Goal: Task Accomplishment & Management: Manage account settings

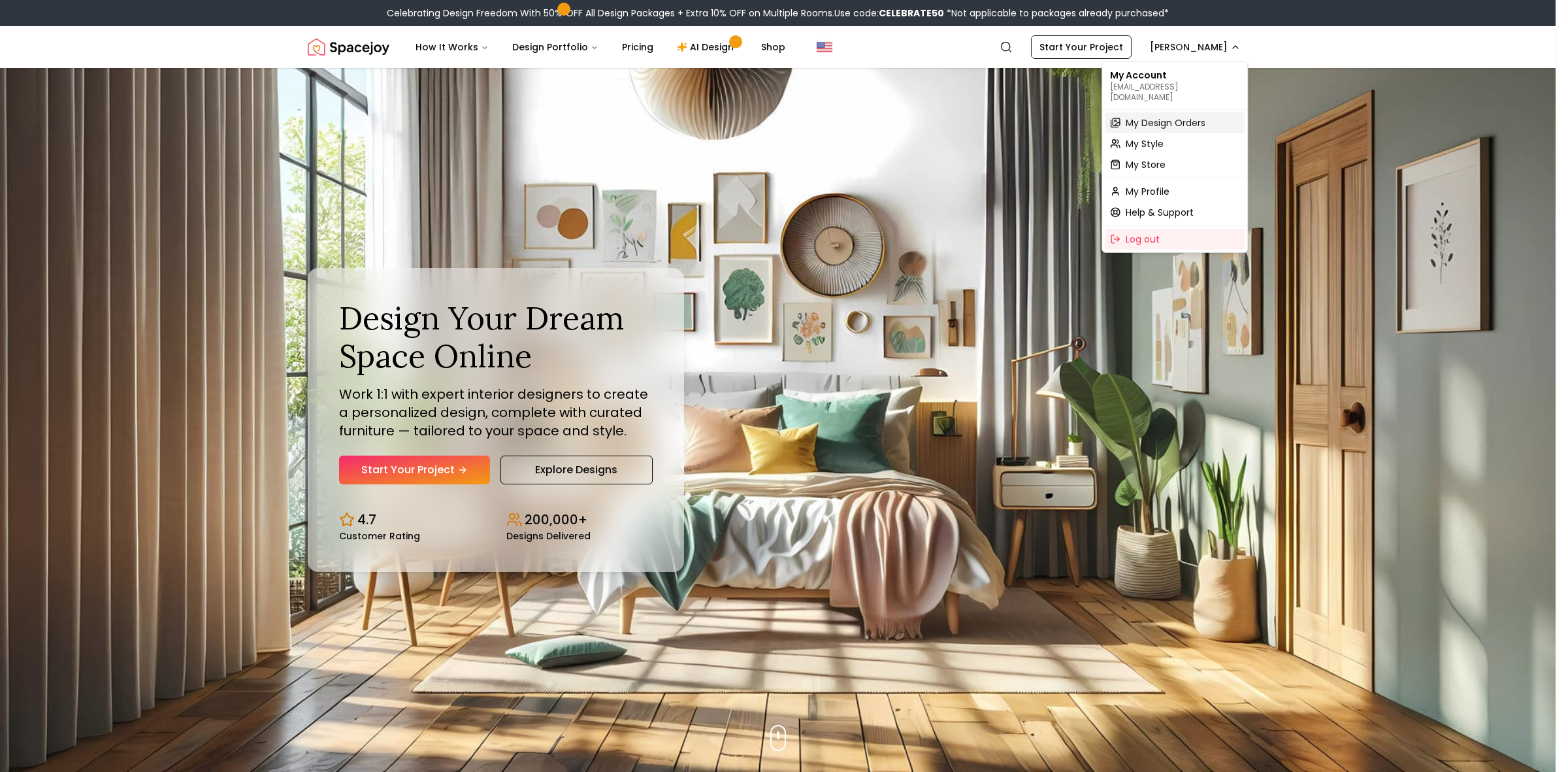
click at [1183, 116] on span "My Design Orders" at bounding box center [1166, 122] width 80 height 13
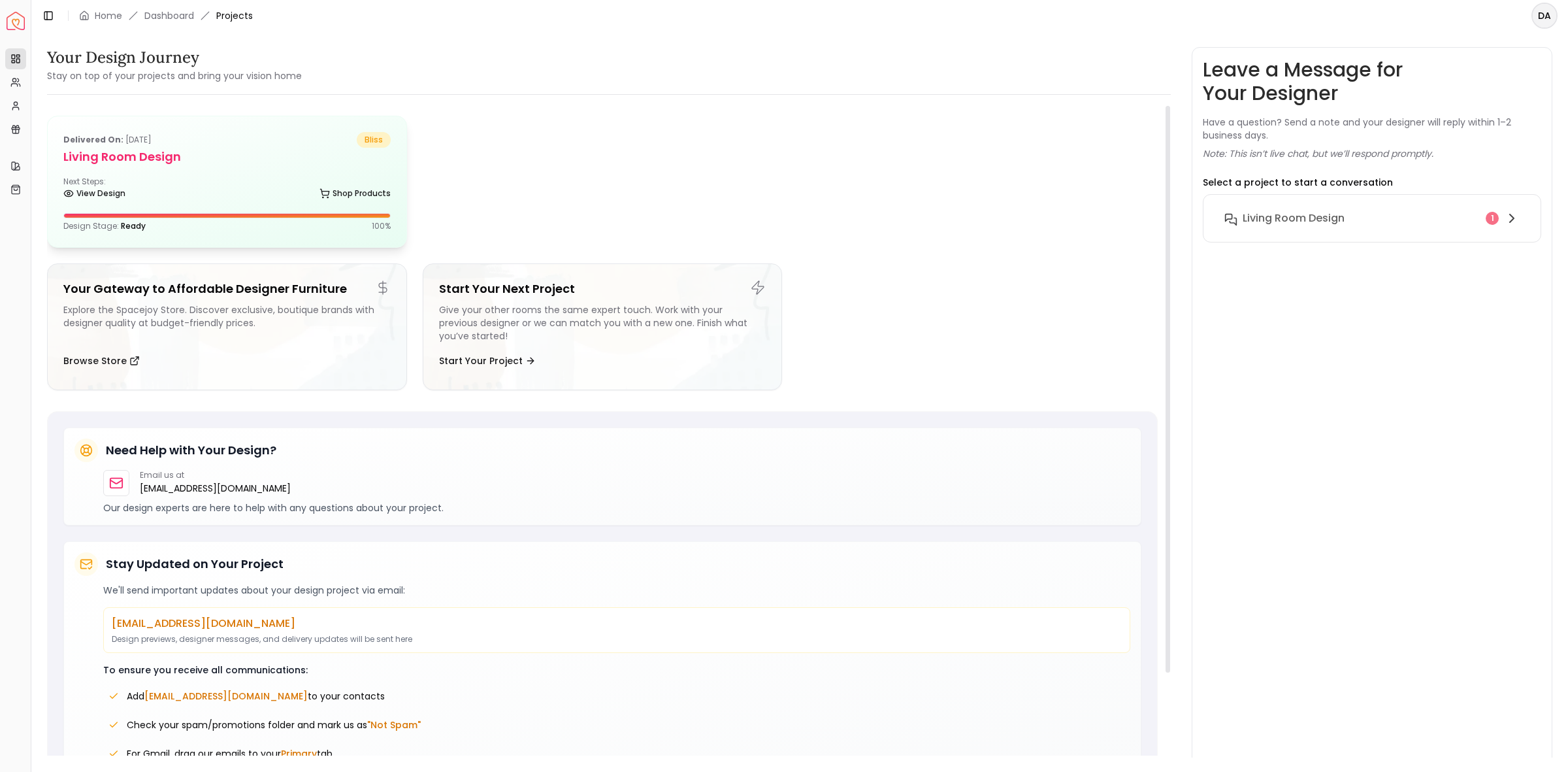
click at [211, 174] on div "Delivered on: [DATE] bliss Living Room Design Next Steps: View Design Shop Prod…" at bounding box center [227, 181] width 359 height 131
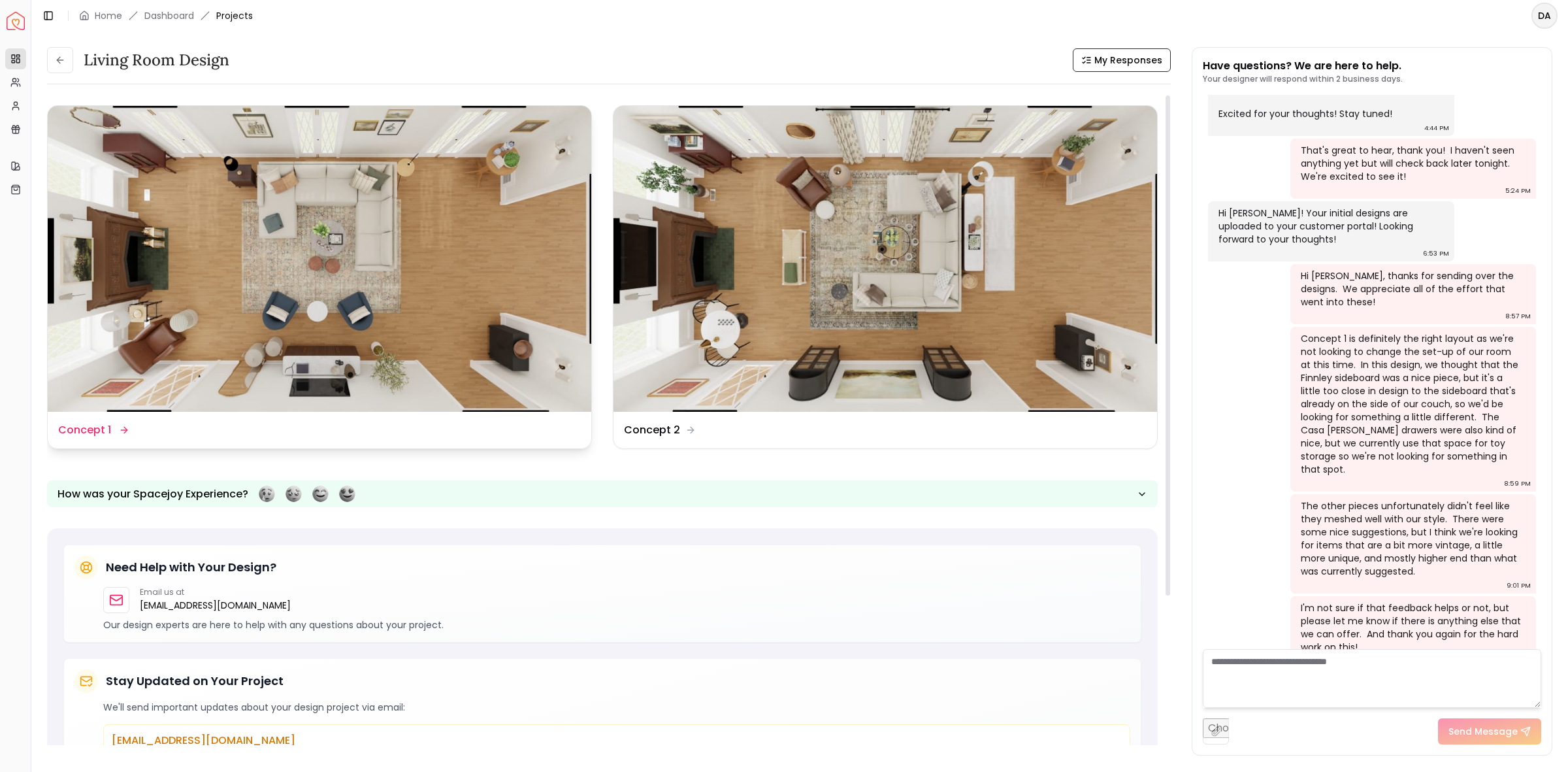
click at [383, 289] on img at bounding box center [319, 259] width 544 height 306
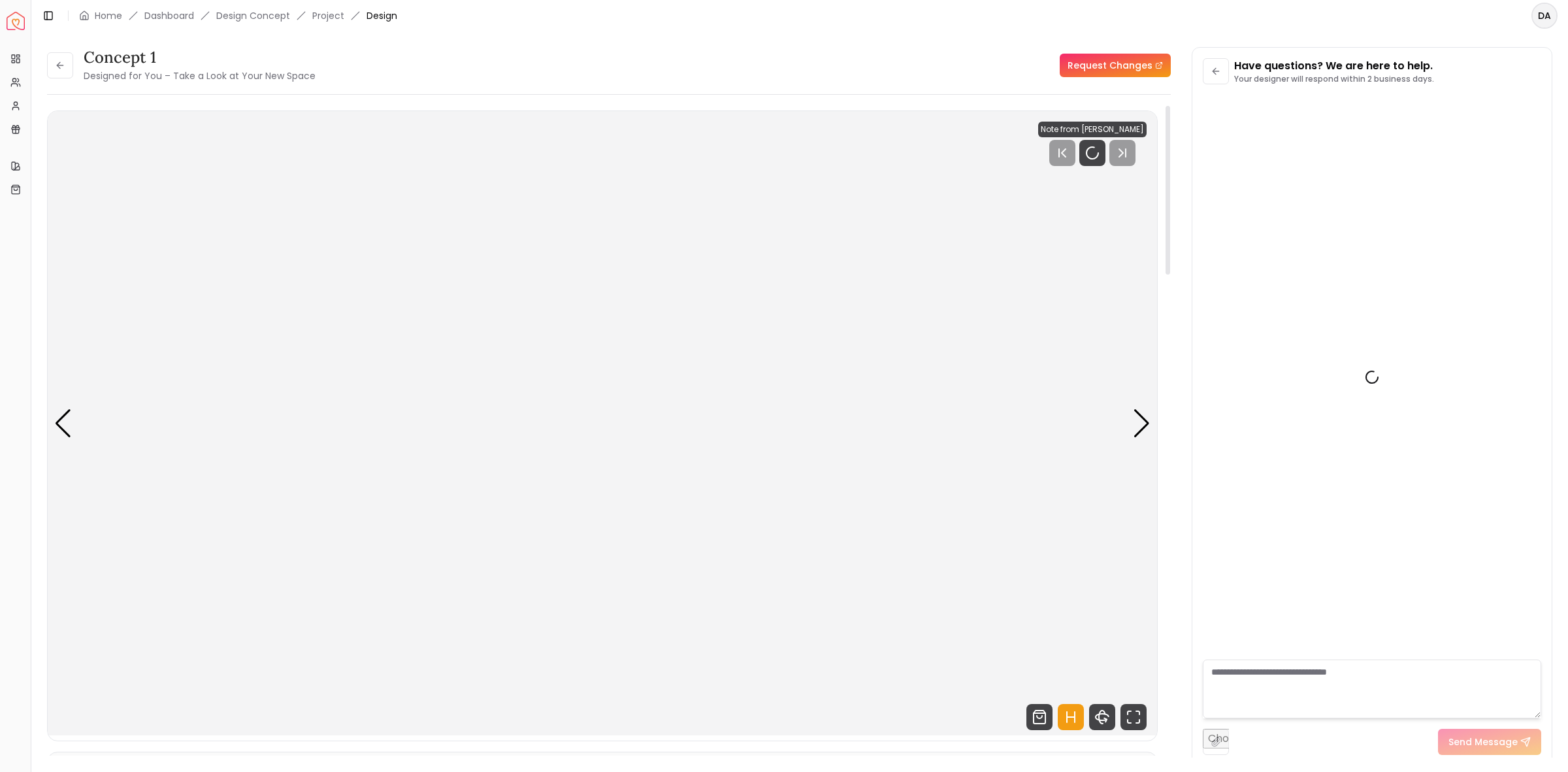
scroll to position [739, 0]
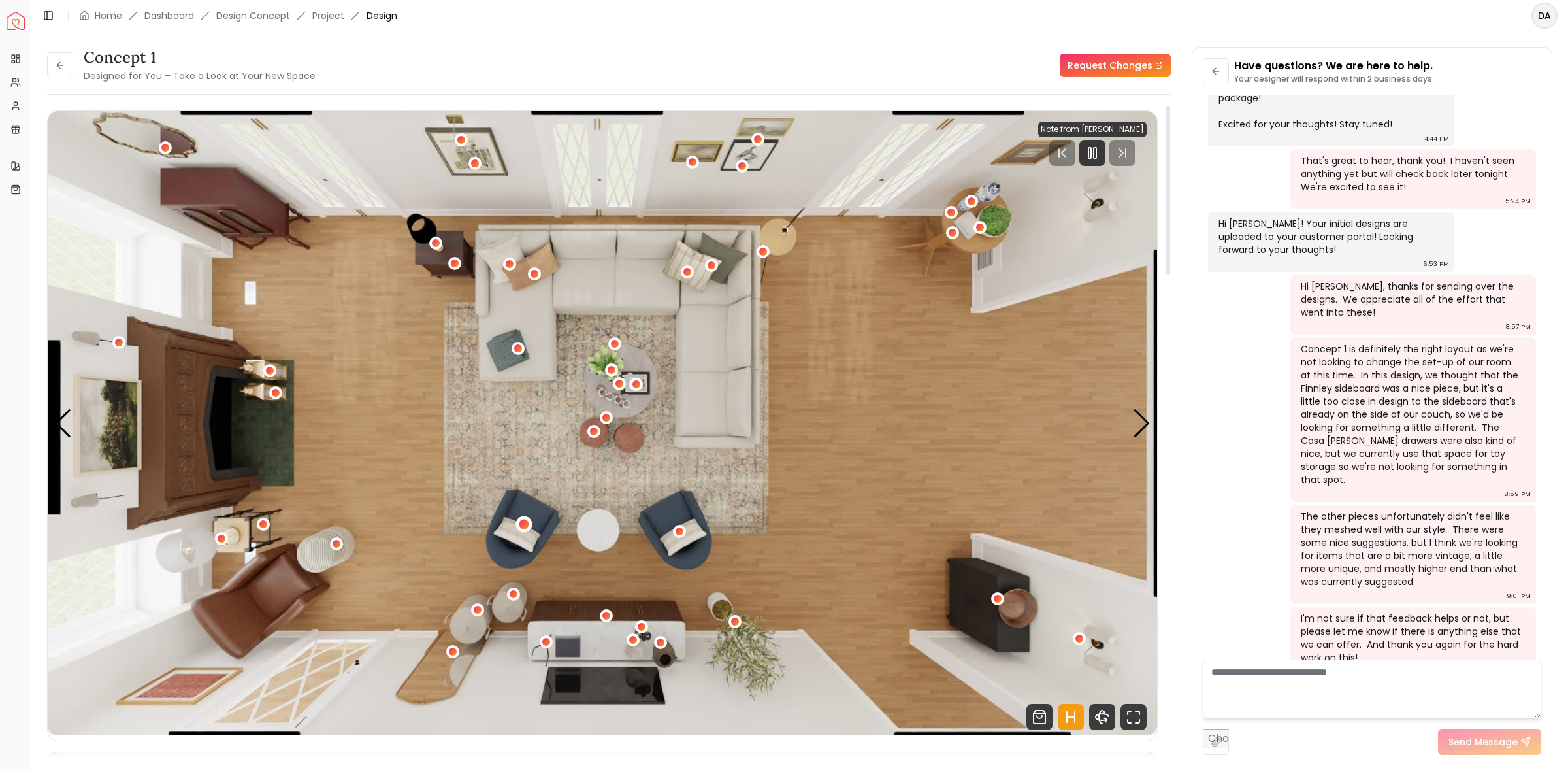
click at [524, 524] on div "1 / 6" at bounding box center [524, 524] width 10 height 10
click at [406, 485] on img "1 / 6" at bounding box center [603, 423] width 1110 height 624
click at [596, 431] on div "1 / 6" at bounding box center [594, 432] width 10 height 10
click at [312, 459] on img "1 / 6" at bounding box center [603, 423] width 1110 height 624
click at [995, 600] on div "1 / 6" at bounding box center [998, 598] width 10 height 10
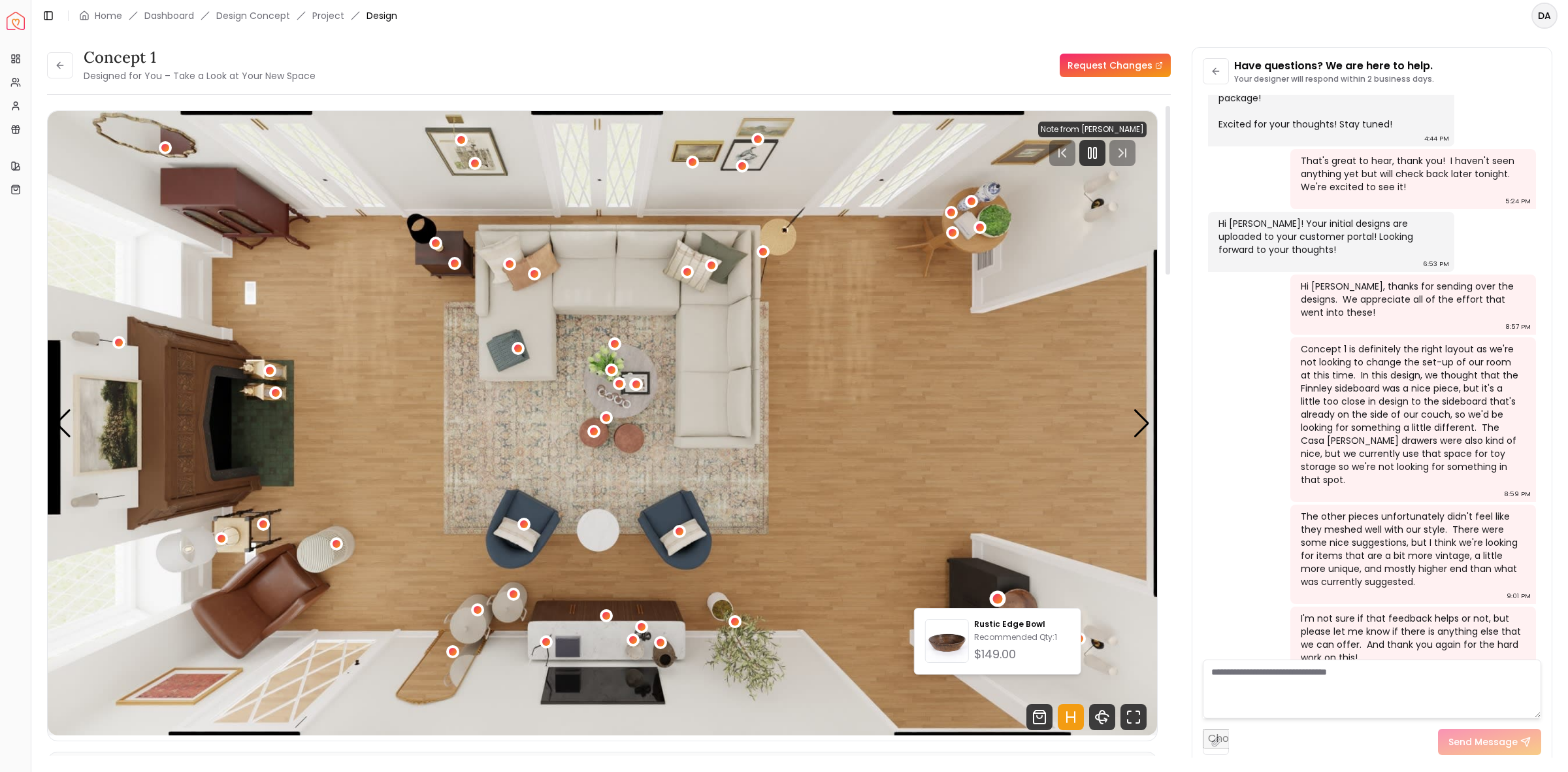
click at [647, 638] on img "1 / 6" at bounding box center [603, 423] width 1110 height 624
click at [635, 638] on div "1 / 6" at bounding box center [634, 640] width 10 height 10
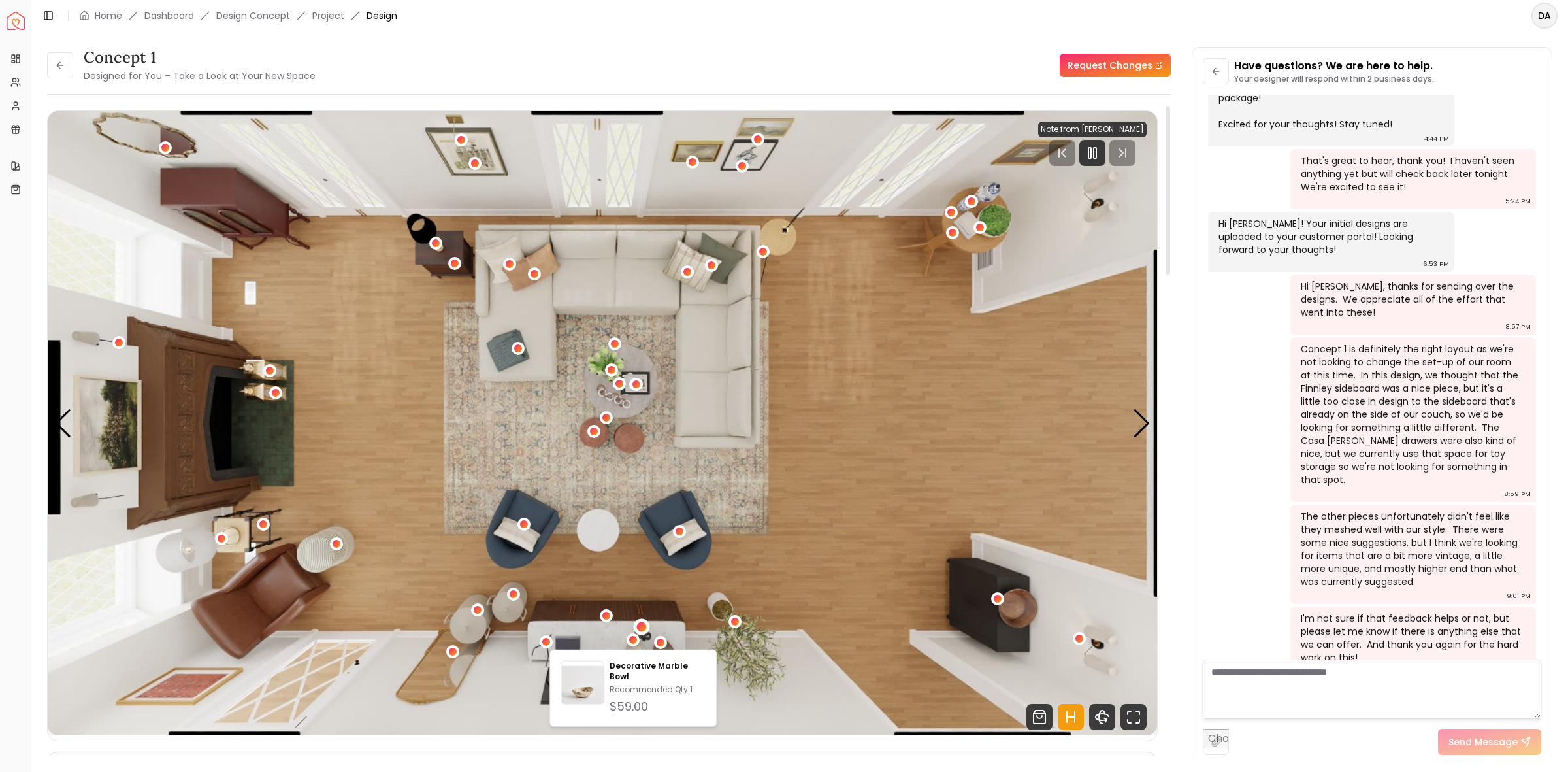
click at [642, 629] on div "1 / 6" at bounding box center [642, 627] width 10 height 10
click at [513, 599] on div "1 / 6" at bounding box center [514, 594] width 16 height 16
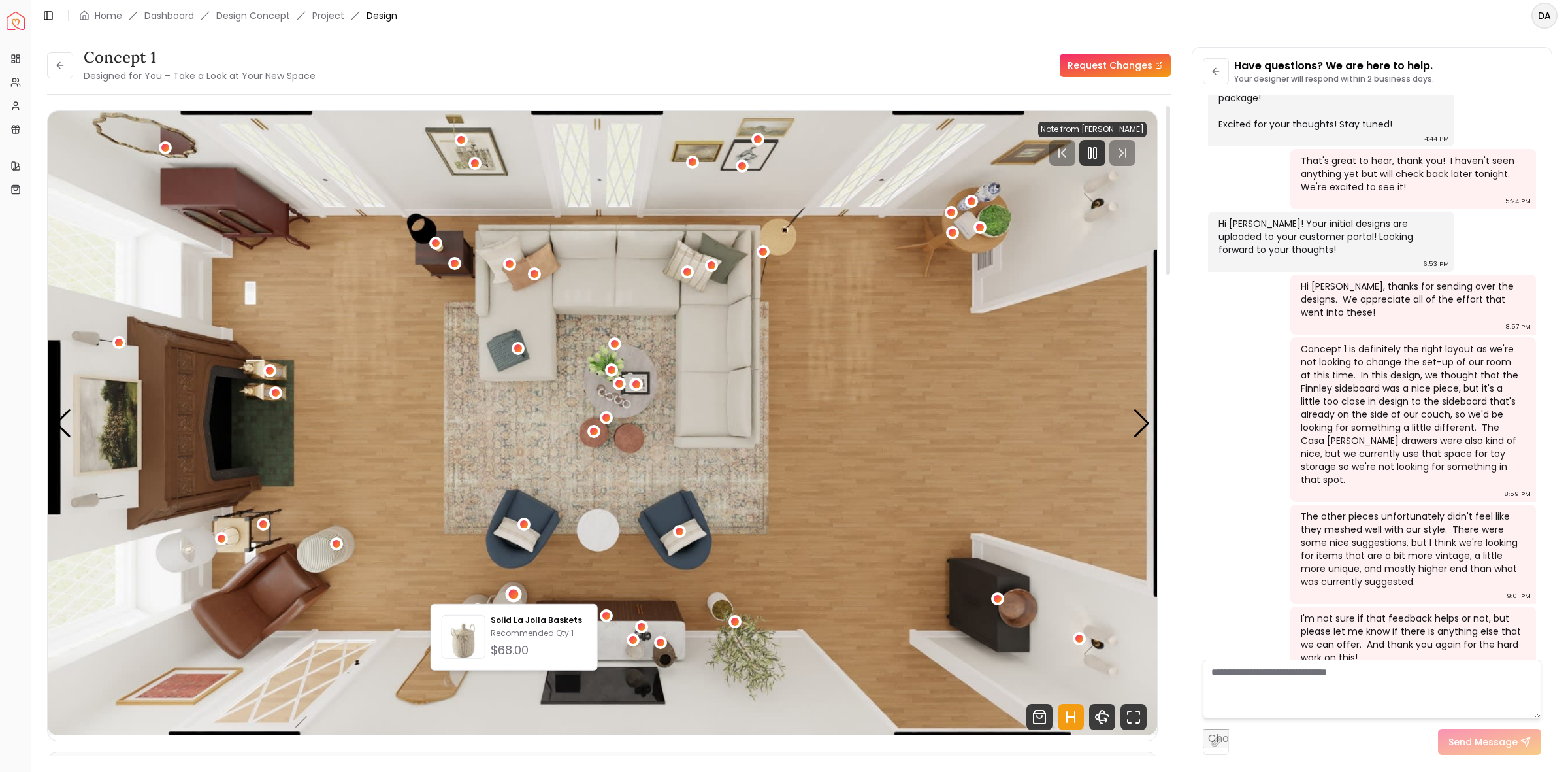
click at [420, 580] on img "1 / 6" at bounding box center [603, 423] width 1110 height 624
click at [480, 608] on div "1 / 6" at bounding box center [478, 610] width 10 height 10
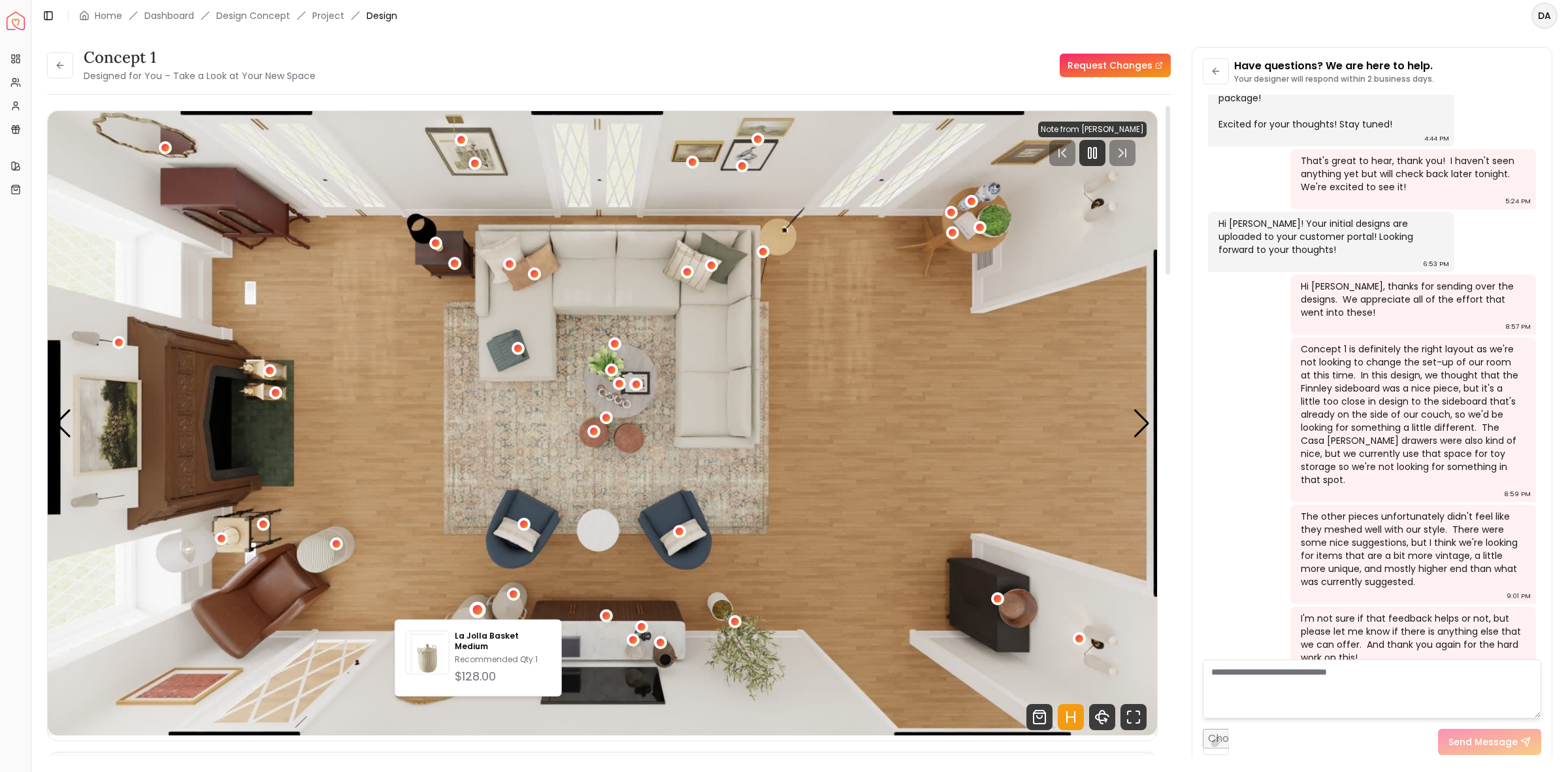
click at [355, 669] on img "1 / 6" at bounding box center [603, 423] width 1110 height 624
click at [452, 650] on div "1 / 6" at bounding box center [452, 651] width 10 height 10
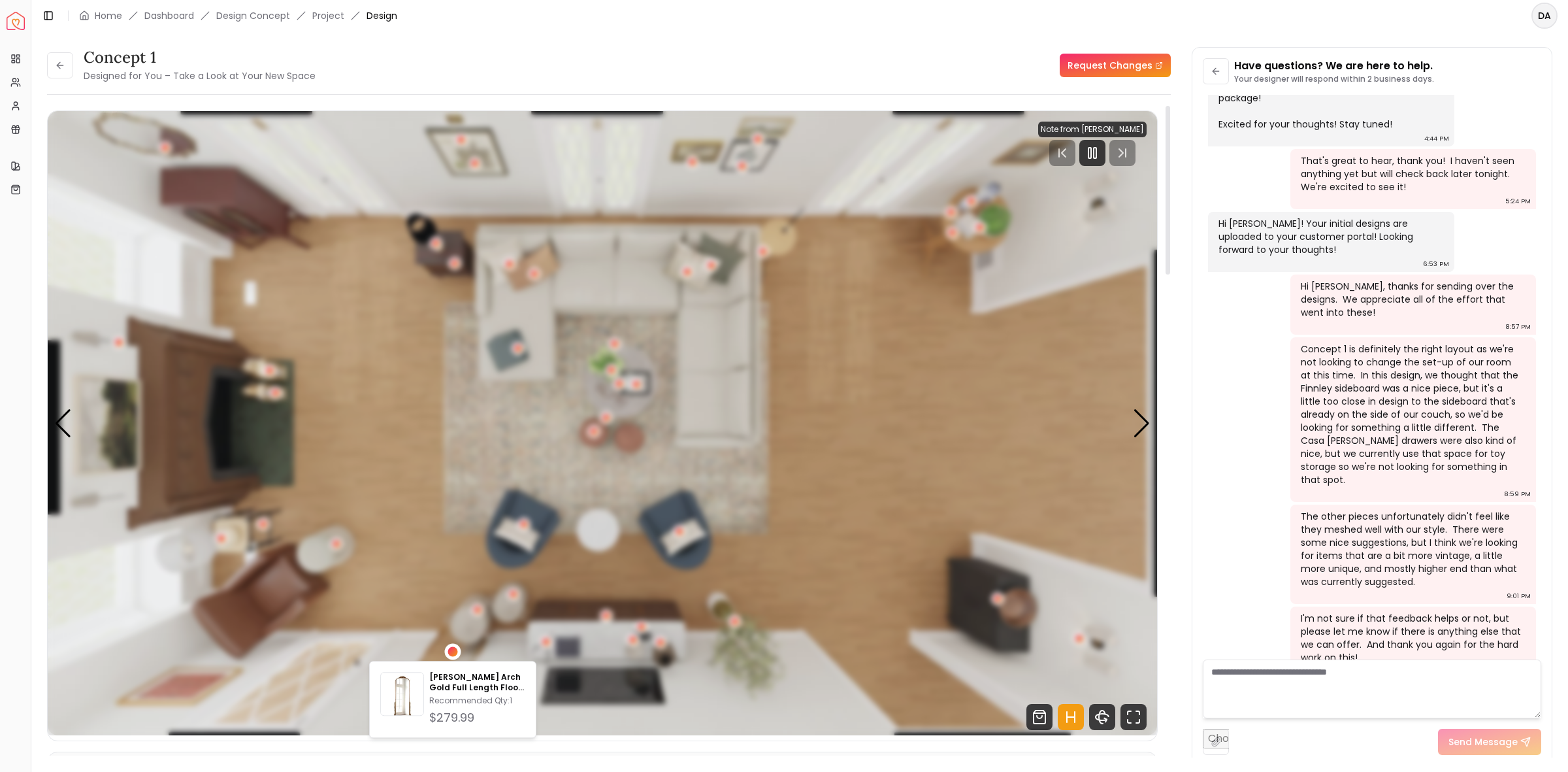
click at [452, 650] on div "1 / 6" at bounding box center [452, 651] width 10 height 10
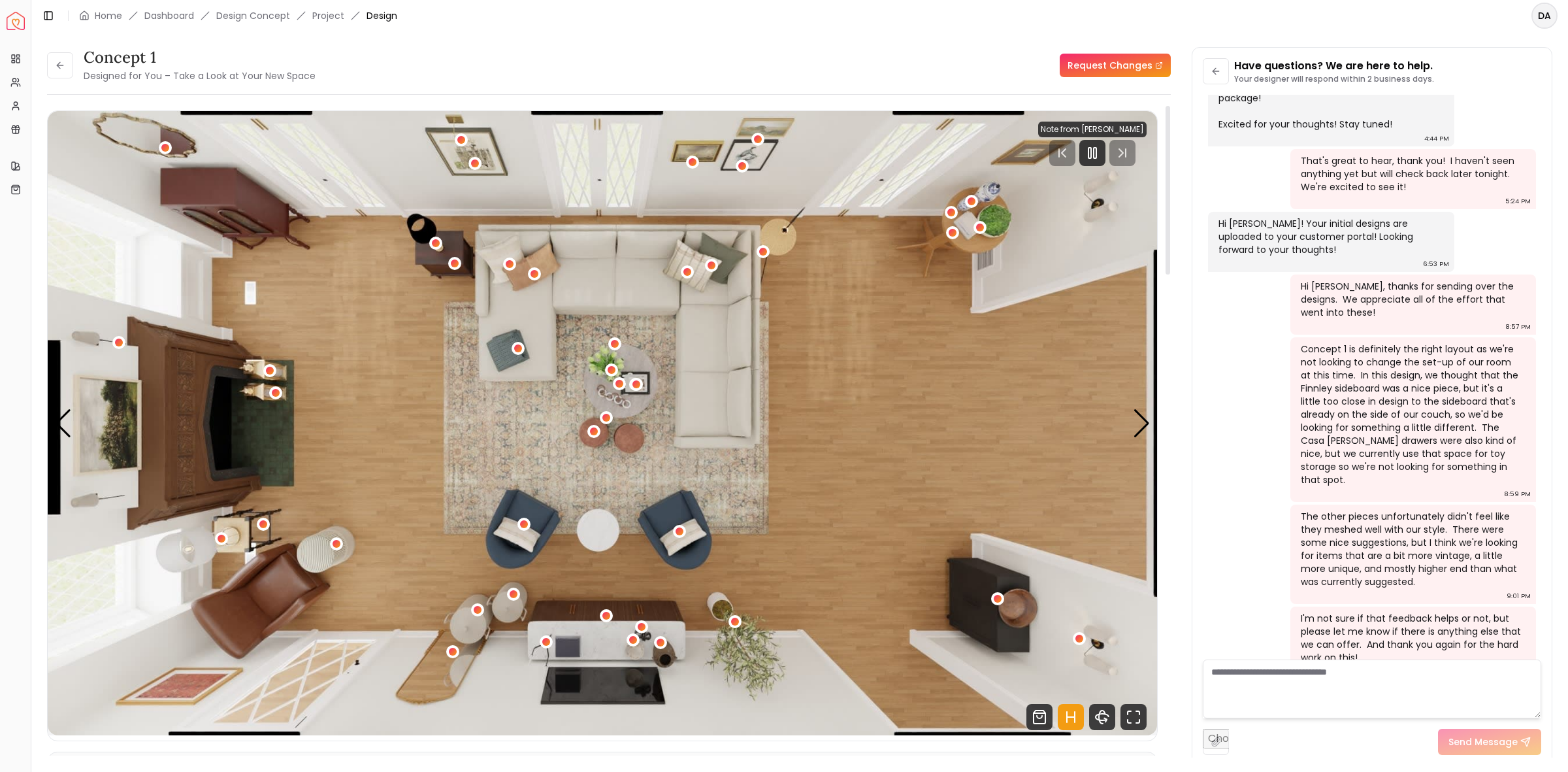
click at [228, 532] on img "1 / 6" at bounding box center [603, 423] width 1110 height 624
click at [226, 532] on button "1 / 6" at bounding box center [221, 539] width 13 height 13
click at [353, 458] on img "1 / 6" at bounding box center [603, 423] width 1110 height 624
click at [249, 290] on img "1 / 6" at bounding box center [603, 423] width 1110 height 624
click at [334, 411] on img "1 / 6" at bounding box center [603, 423] width 1110 height 624
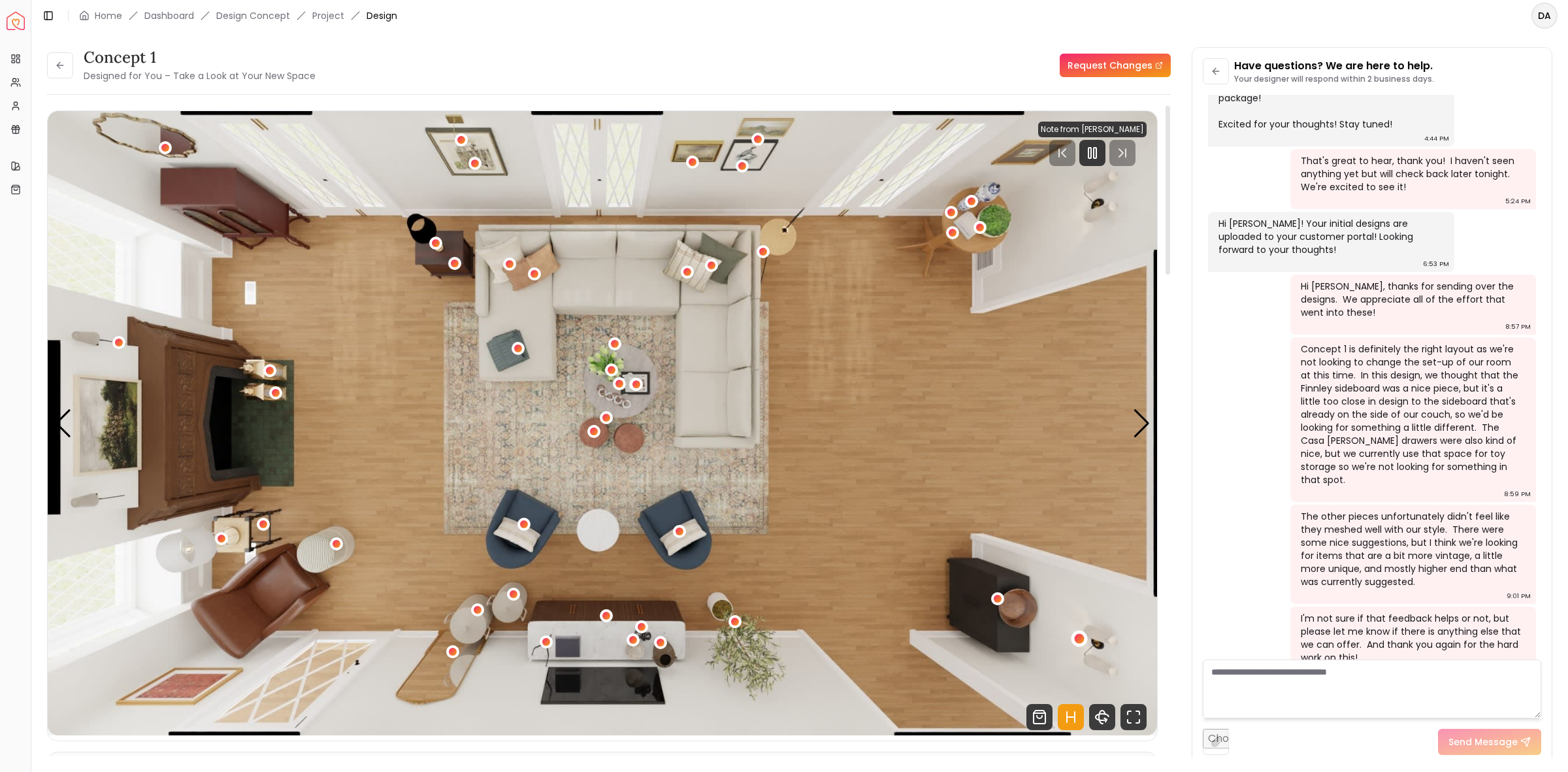
click at [1084, 636] on div "1 / 6" at bounding box center [1080, 639] width 10 height 10
click at [958, 460] on img "1 / 6" at bounding box center [603, 423] width 1110 height 624
click at [602, 615] on div "1 / 6" at bounding box center [606, 616] width 10 height 10
click at [410, 487] on img "1 / 6" at bounding box center [603, 423] width 1110 height 624
click at [605, 613] on div "1 / 6" at bounding box center [606, 616] width 10 height 10
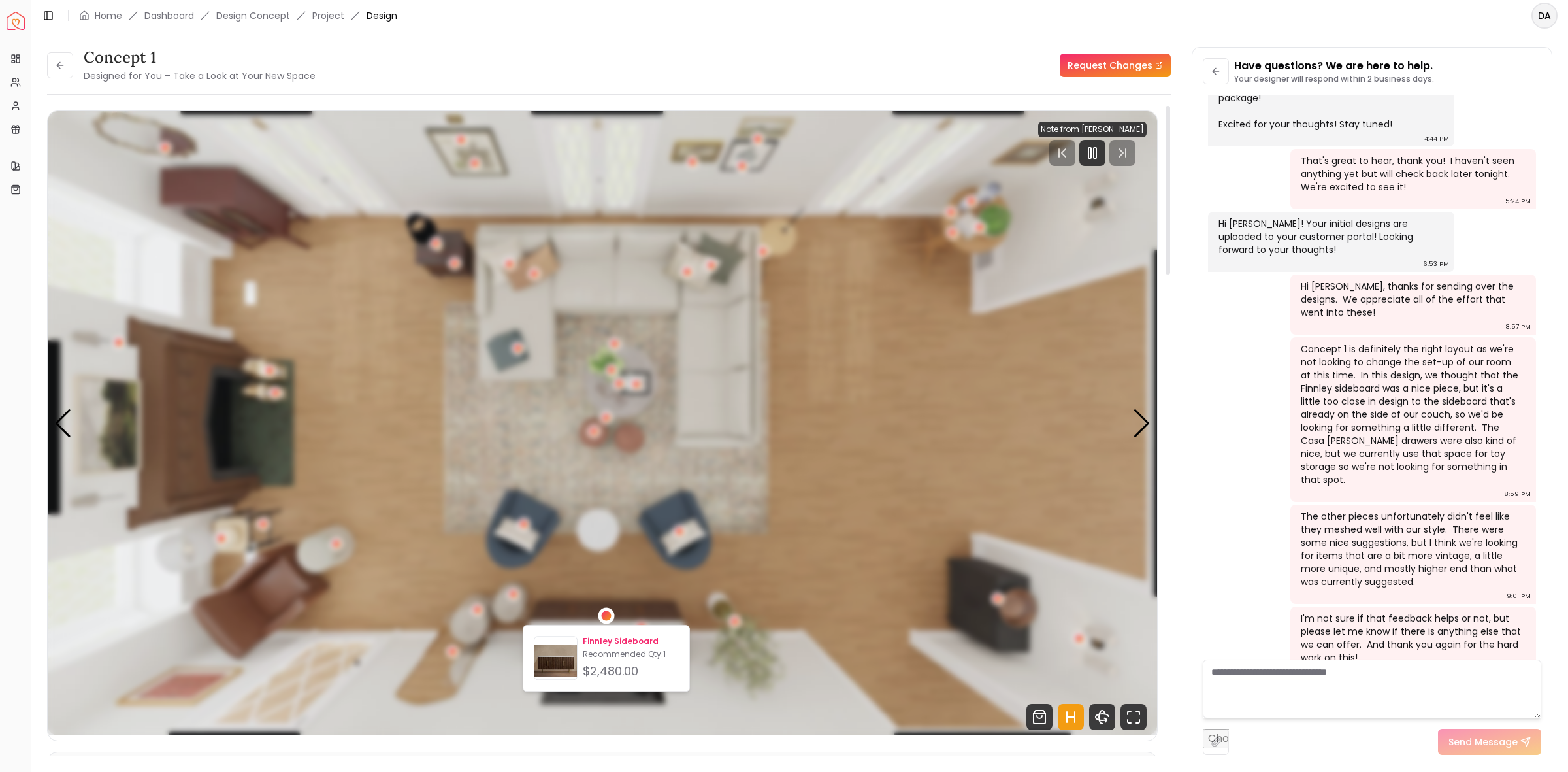
click at [557, 655] on img at bounding box center [556, 660] width 43 height 43
